Goal: Check status: Check status

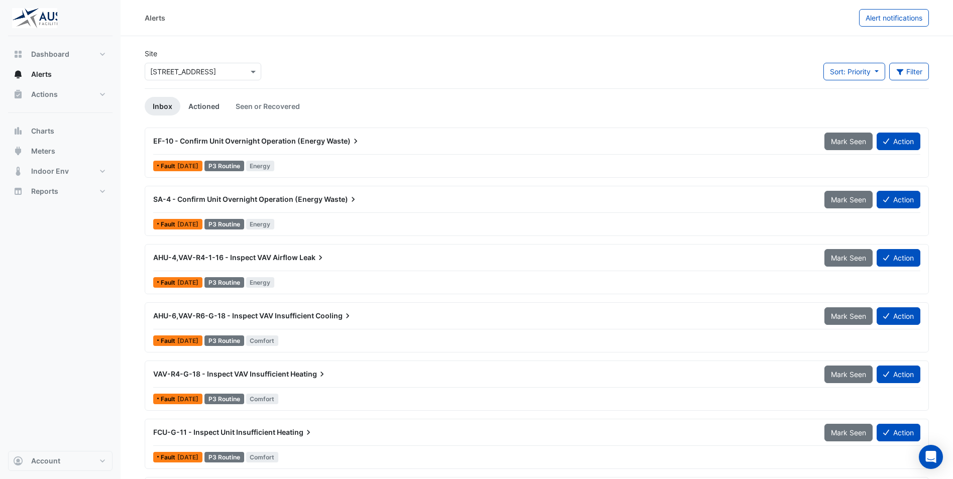
click at [203, 105] on link "Actioned" at bounding box center [203, 106] width 47 height 19
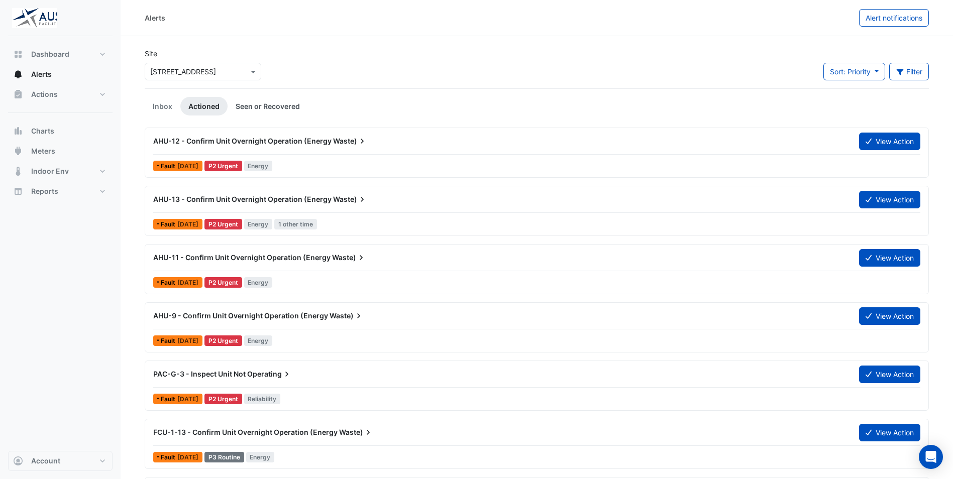
click at [254, 108] on link "Seen or Recovered" at bounding box center [268, 106] width 80 height 19
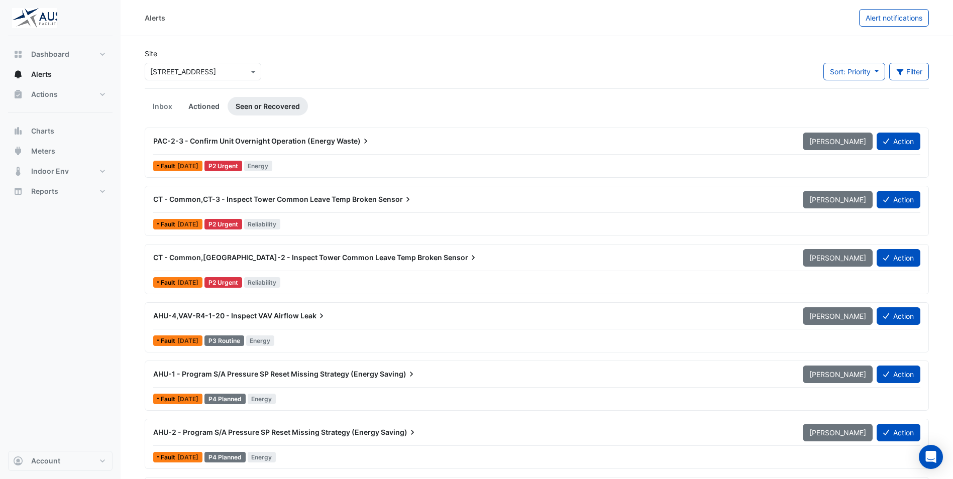
click at [200, 105] on link "Actioned" at bounding box center [203, 106] width 47 height 19
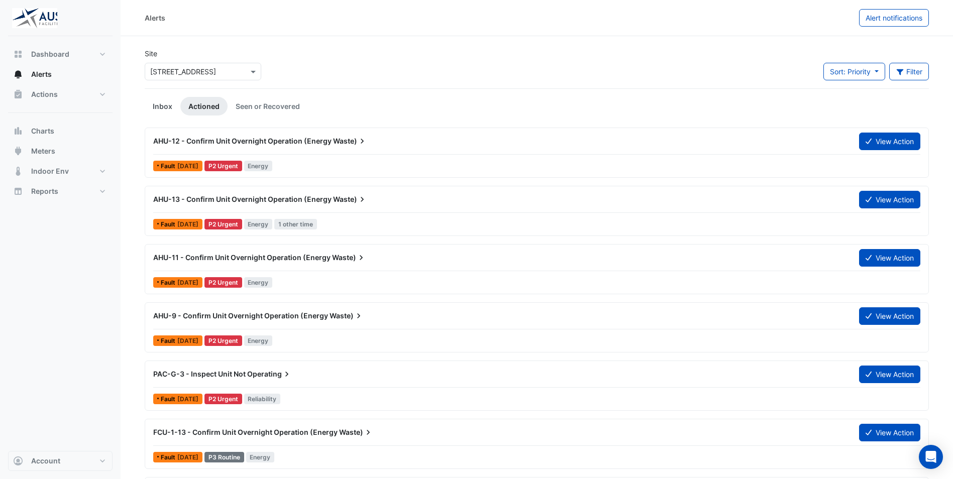
click at [161, 107] on link "Inbox" at bounding box center [163, 106] width 36 height 19
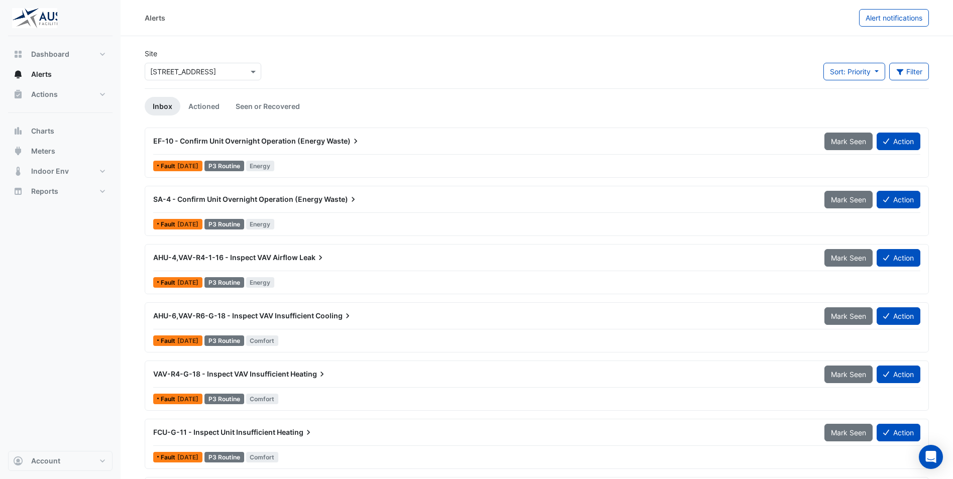
click at [230, 145] on span "EF-10 - Confirm Unit Overnight Operation (Energy" at bounding box center [239, 141] width 172 height 9
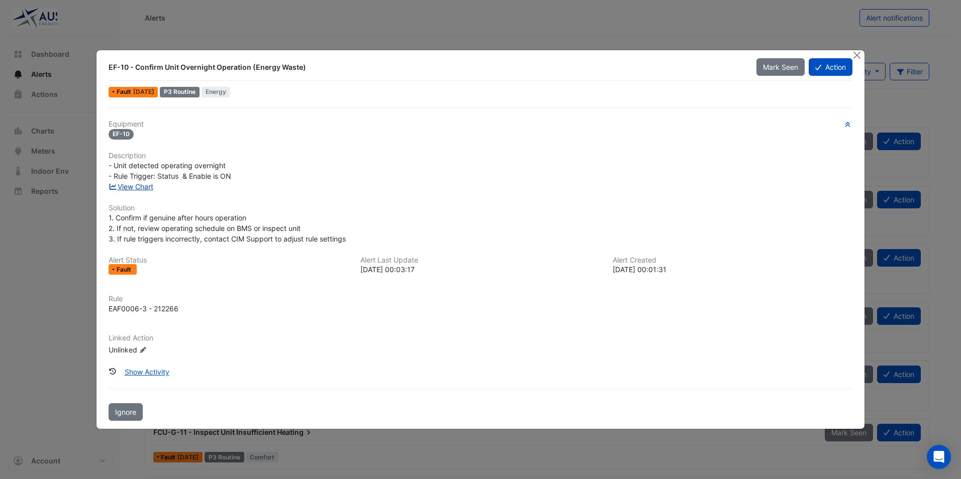
click at [133, 188] on link "View Chart" at bounding box center [131, 186] width 45 height 9
click at [858, 57] on button "Close" at bounding box center [857, 55] width 11 height 11
